Goal: Information Seeking & Learning: Learn about a topic

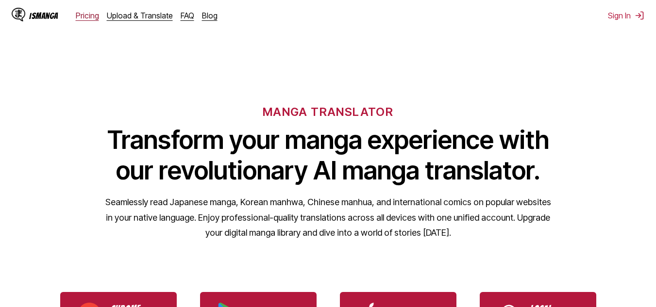
click at [87, 19] on link "Pricing" at bounding box center [87, 16] width 23 height 10
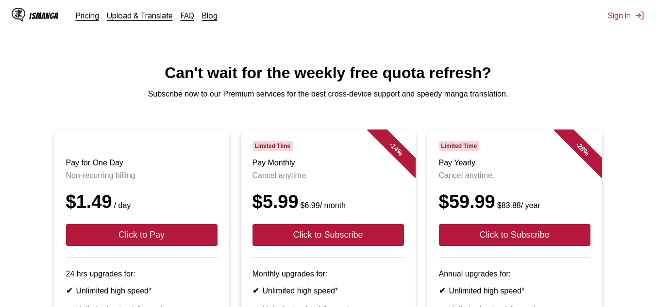
drag, startPoint x: 270, startPoint y: 66, endPoint x: 265, endPoint y: 66, distance: 5.3
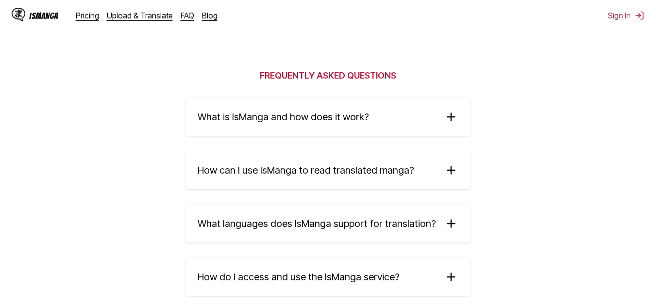
scroll to position [1554, 0]
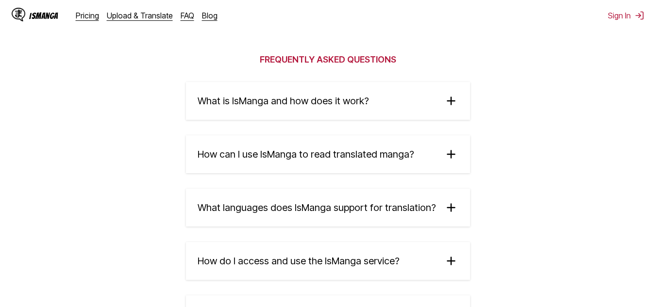
click at [445, 152] on img at bounding box center [451, 154] width 15 height 15
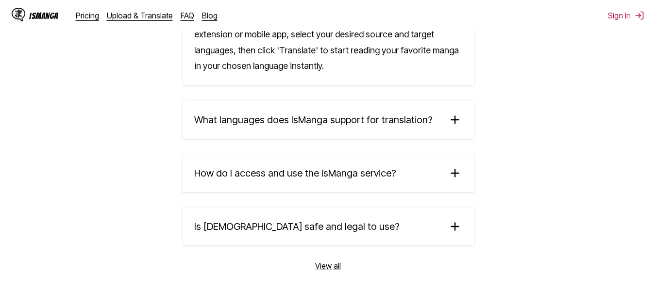
scroll to position [1748, 0]
click at [425, 175] on summary "How do I access and use the IsManga service?" at bounding box center [328, 173] width 291 height 38
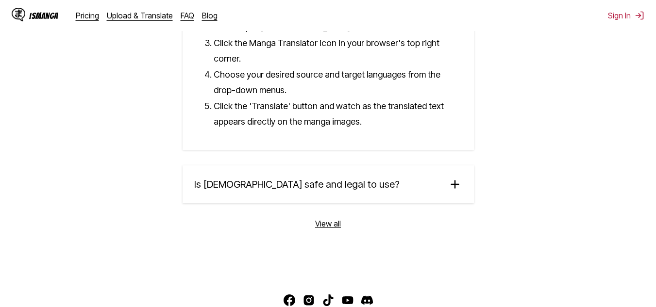
scroll to position [1991, 0]
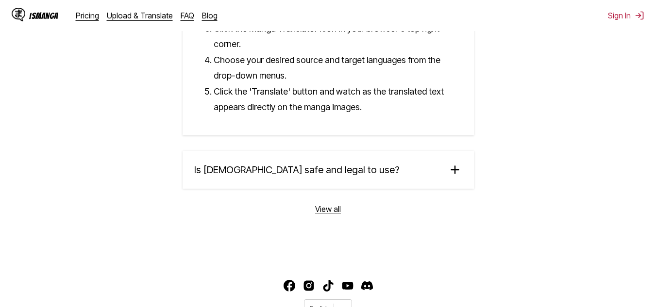
click at [359, 155] on summary "Is [DEMOGRAPHIC_DATA] safe and legal to use?" at bounding box center [328, 170] width 291 height 38
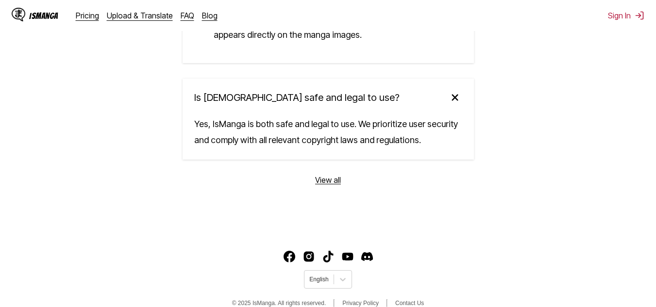
scroll to position [2064, 0]
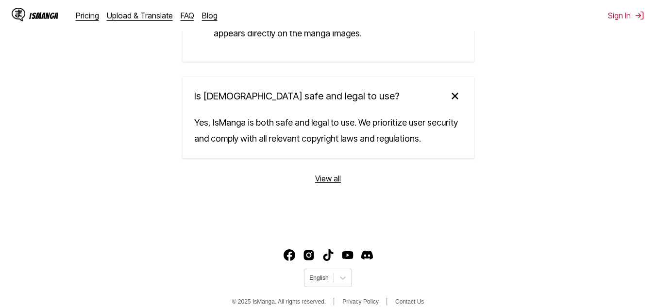
click at [323, 174] on link "View all" at bounding box center [328, 179] width 26 height 10
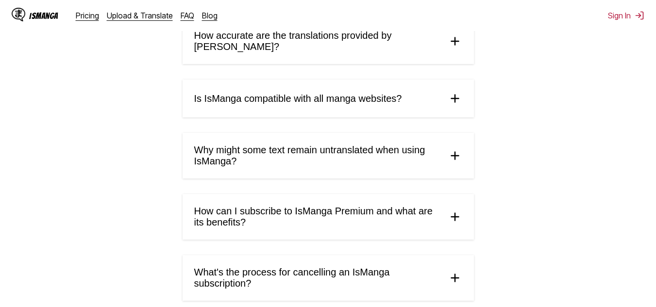
scroll to position [486, 0]
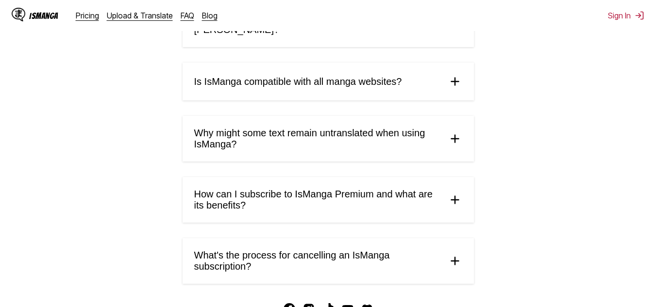
click at [402, 80] on summary "Is IsManga compatible with all manga websites?" at bounding box center [328, 82] width 291 height 38
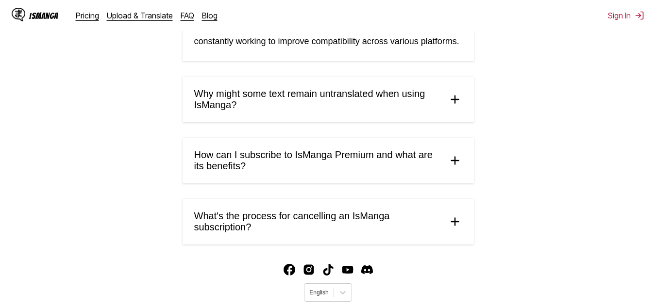
scroll to position [673, 0]
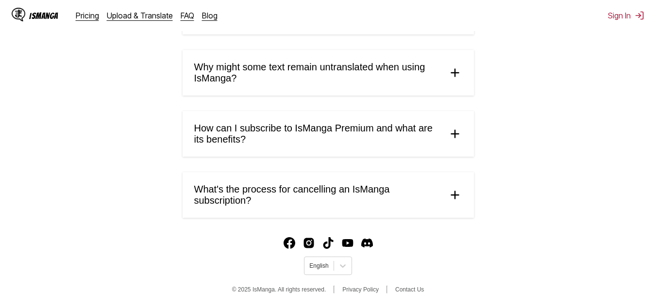
click at [409, 70] on span "Why might some text remain untranslated when using IsManga?" at bounding box center [317, 73] width 246 height 22
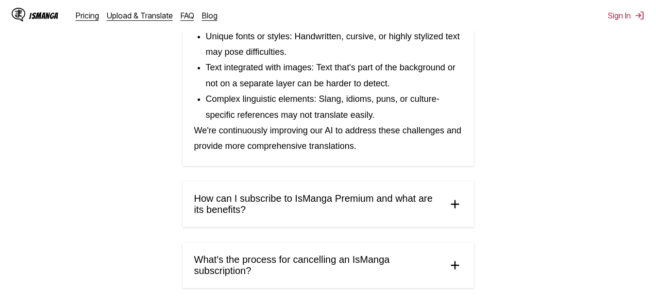
scroll to position [868, 0]
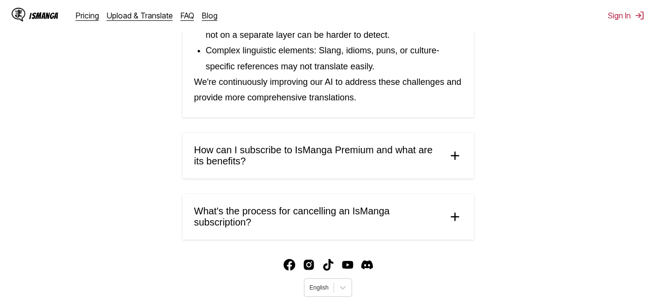
click at [397, 194] on summary "What's the process for cancelling an IsManga subscription?" at bounding box center [328, 217] width 291 height 46
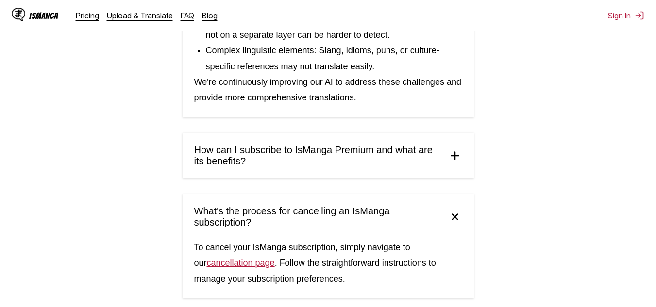
click at [416, 160] on span "How can I subscribe to IsManga Premium and what are its benefits?" at bounding box center [317, 156] width 246 height 22
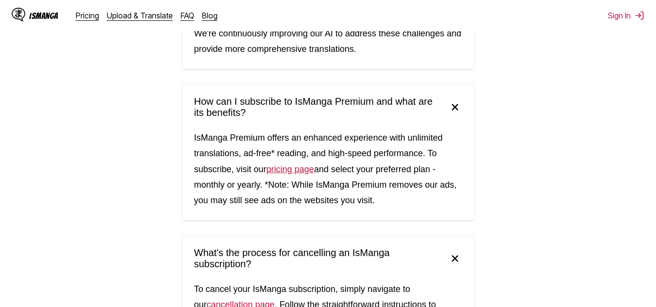
scroll to position [1039, 0]
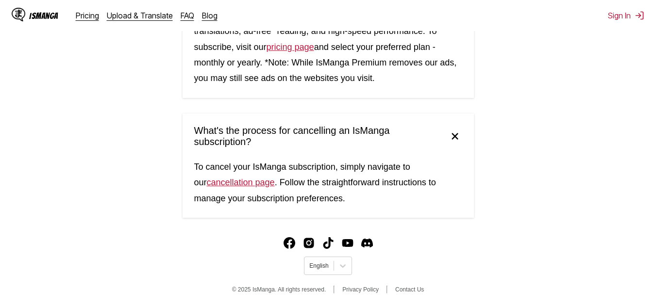
drag, startPoint x: 411, startPoint y: 148, endPoint x: 395, endPoint y: 138, distance: 19.0
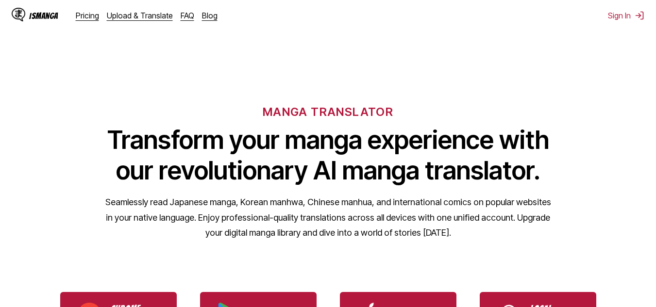
click at [45, 14] on div "IsManga" at bounding box center [43, 15] width 29 height 9
click at [95, 16] on link "Pricing" at bounding box center [87, 16] width 23 height 10
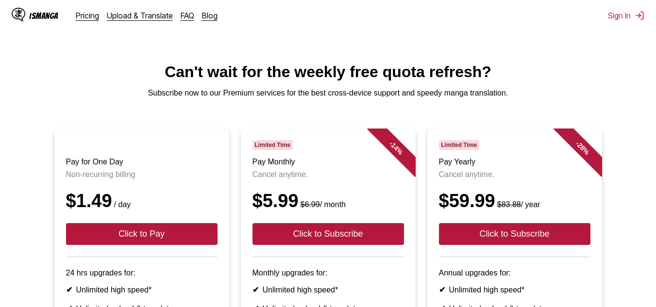
scroll to position [0, 0]
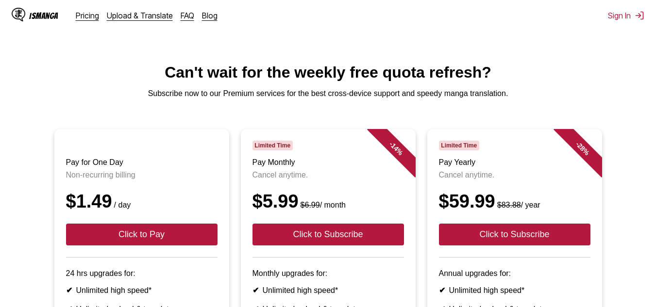
click at [190, 16] on div "Pricing Upload & Translate FAQ Blog" at bounding box center [151, 16] width 150 height 10
click at [186, 16] on link "FAQ" at bounding box center [188, 16] width 14 height 10
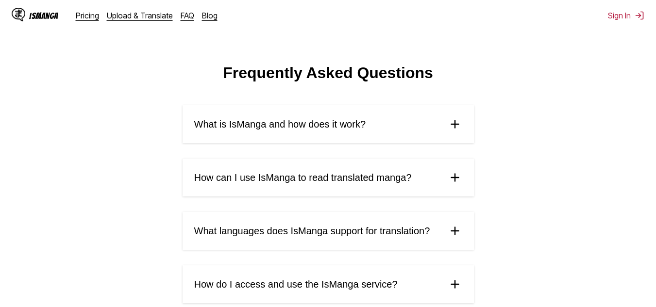
click at [422, 174] on summary "How can I use IsManga to read translated manga?" at bounding box center [328, 178] width 291 height 38
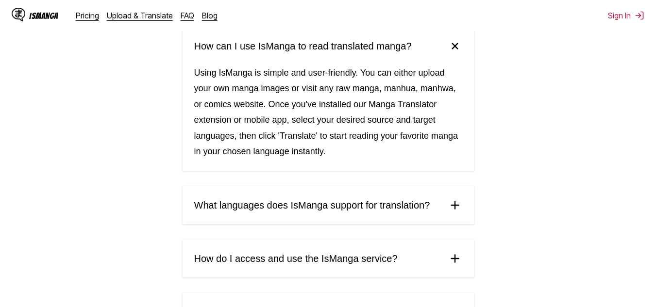
scroll to position [146, 0]
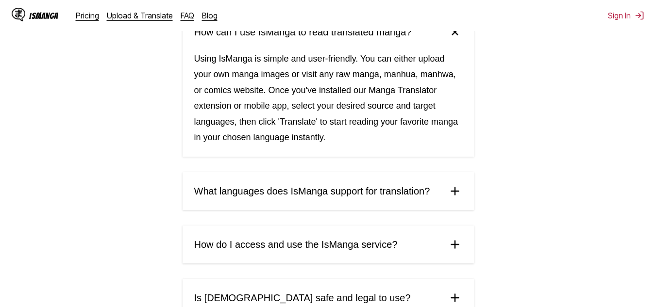
click at [47, 16] on div "IsManga" at bounding box center [43, 15] width 29 height 9
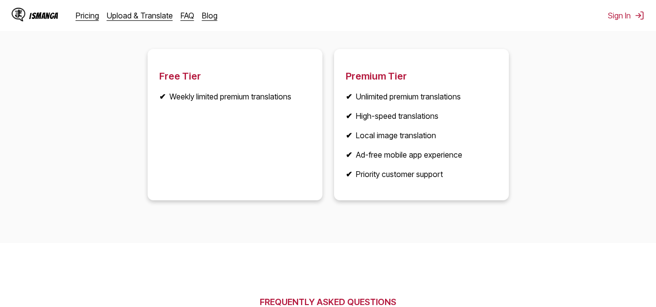
scroll to position [1117, 0]
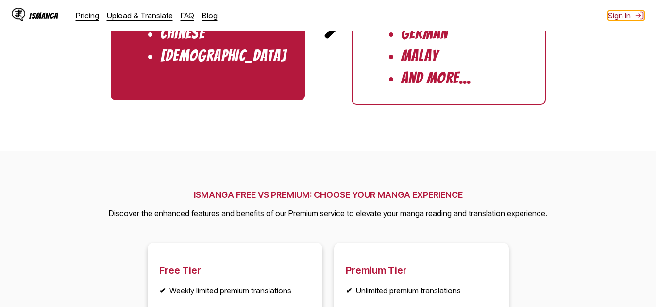
click at [626, 18] on button "Sign In" at bounding box center [626, 16] width 36 height 10
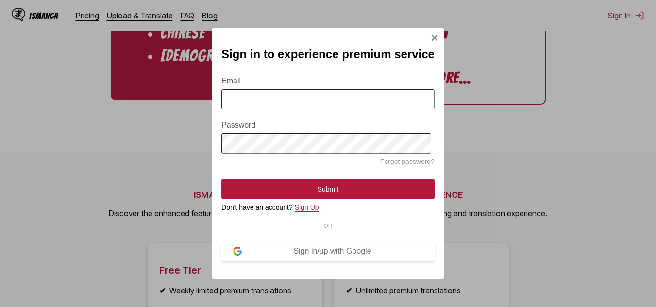
click at [307, 211] on link "Sign Up" at bounding box center [307, 207] width 24 height 8
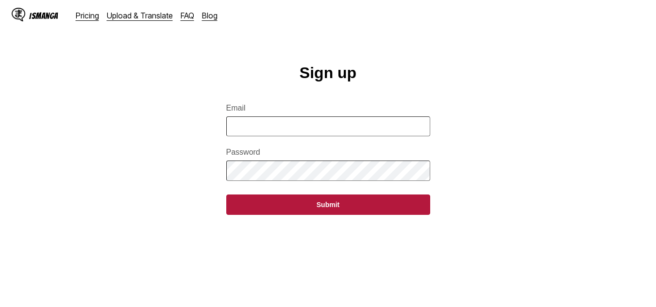
click at [380, 136] on input "Email" at bounding box center [328, 127] width 204 height 20
type input "**********"
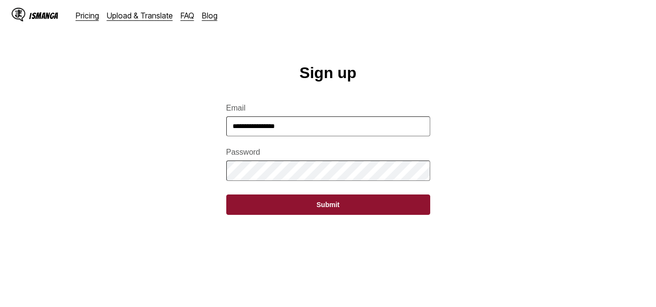
click at [385, 215] on button "Submit" at bounding box center [328, 205] width 204 height 20
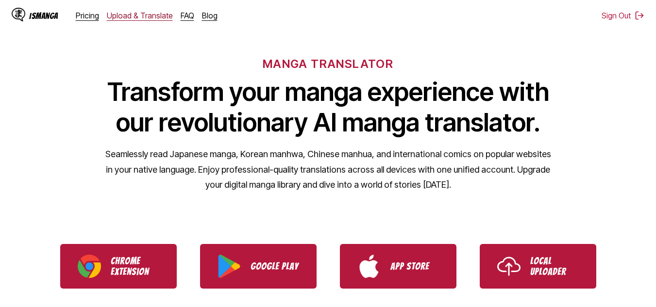
scroll to position [49, 0]
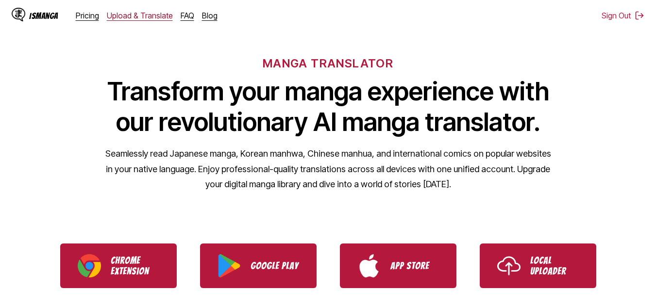
click at [140, 15] on link "Upload & Translate" at bounding box center [140, 16] width 66 height 10
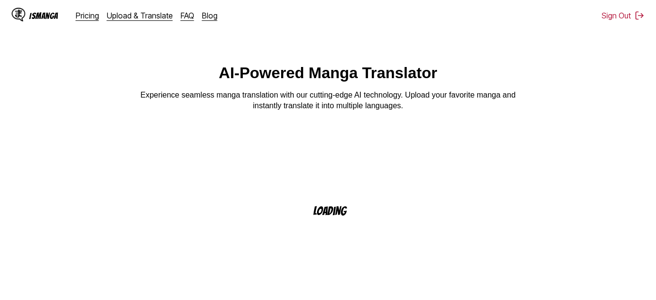
click at [122, 251] on div "Loading" at bounding box center [336, 247] width 656 height 240
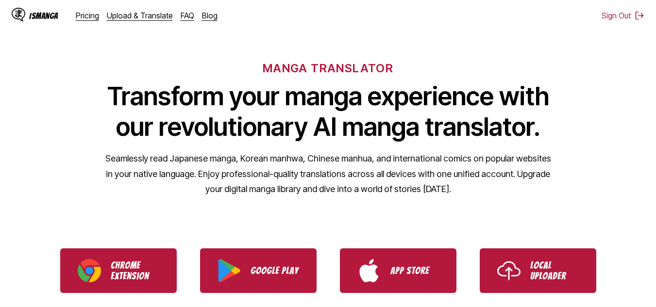
scroll to position [97, 0]
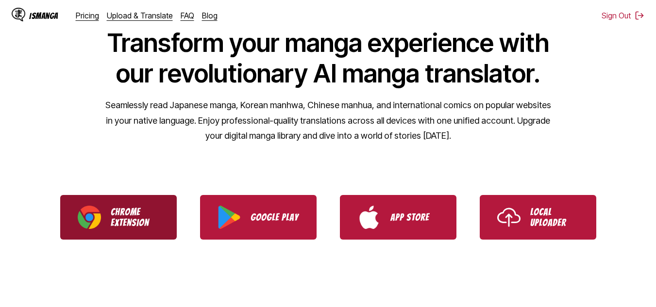
click at [143, 220] on p "Chrome Extension" at bounding box center [135, 217] width 49 height 21
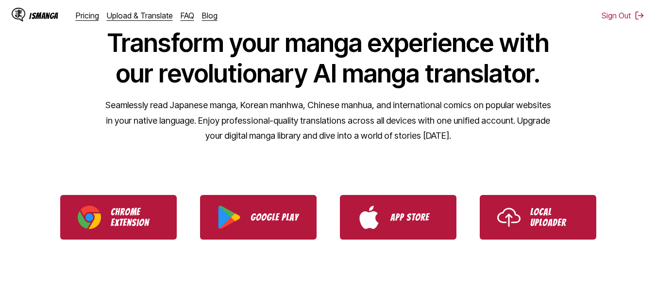
click at [50, 17] on div "IsManga" at bounding box center [43, 15] width 29 height 9
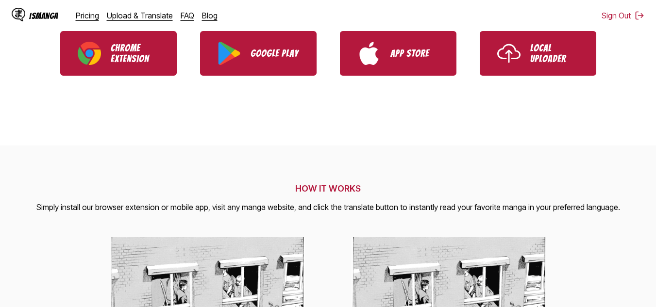
scroll to position [243, 0]
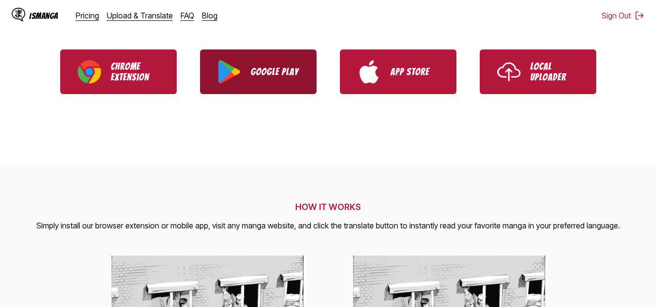
click at [307, 73] on link "Google Play" at bounding box center [258, 72] width 117 height 45
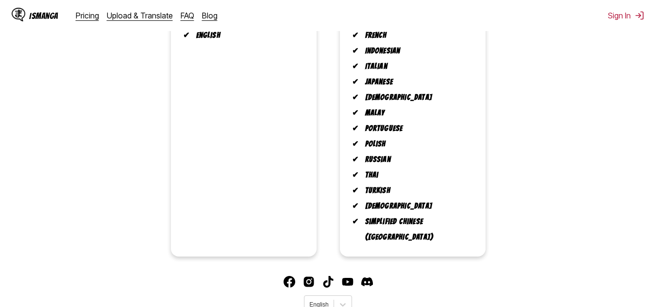
scroll to position [320, 0]
